Goal: Transaction & Acquisition: Purchase product/service

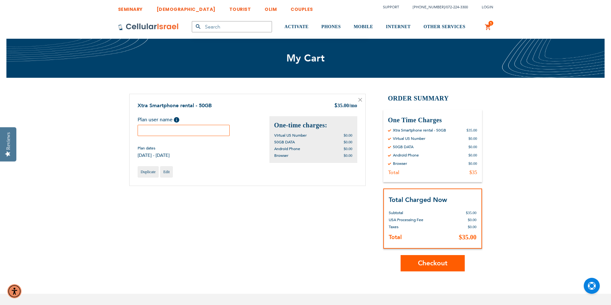
click at [164, 136] on div "Plan user name Help Please fill in the students name. If plan user is not a stu…" at bounding box center [204, 137] width 132 height 42
click at [177, 122] on span "Help" at bounding box center [176, 119] width 5 height 5
click at [158, 128] on input "text" at bounding box center [184, 130] width 92 height 11
type input "Chavy M"
click at [206, 215] on div "Shopping Cart Items Xtra Smartphone rental - 50GB $ 35.00 /mo Plan user name He…" at bounding box center [305, 183] width 353 height 178
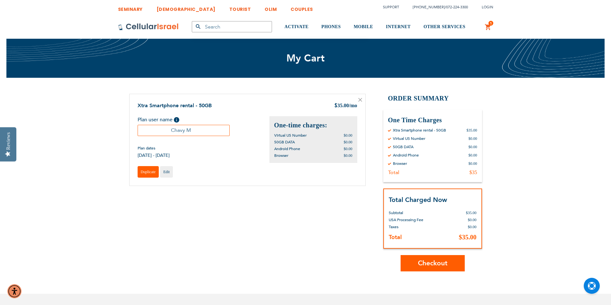
click at [146, 171] on span "Duplicate" at bounding box center [148, 172] width 15 height 4
click at [167, 172] on span "Edit" at bounding box center [166, 172] width 6 height 4
click at [358, 99] on icon at bounding box center [359, 99] width 3 height 3
click at [170, 154] on span "[DATE] - [DATE]" at bounding box center [154, 156] width 32 height 6
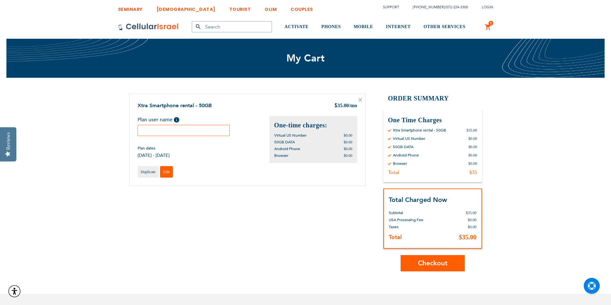
drag, startPoint x: 0, startPoint y: 0, endPoint x: 164, endPoint y: 174, distance: 239.2
click at [164, 174] on span "Edit" at bounding box center [166, 172] width 6 height 4
